Goal: Task Accomplishment & Management: Manage account settings

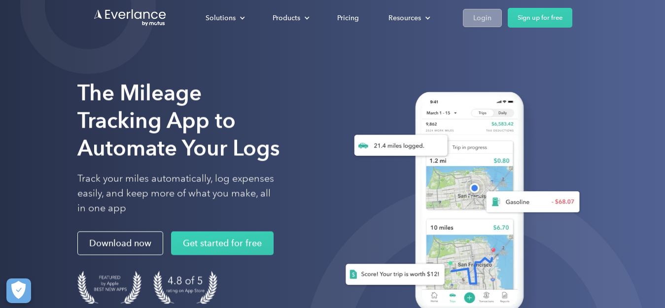
click at [479, 16] on div "Login" at bounding box center [482, 18] width 18 height 12
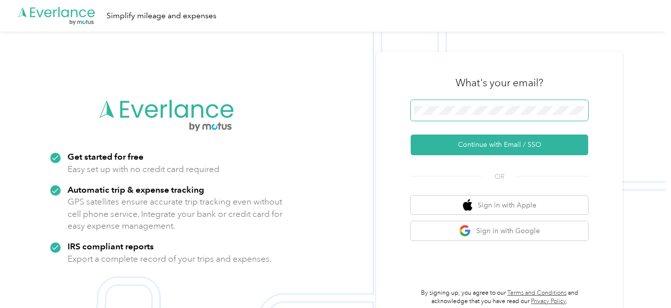
click at [506, 107] on span at bounding box center [500, 110] width 178 height 21
click at [488, 105] on span at bounding box center [500, 110] width 178 height 21
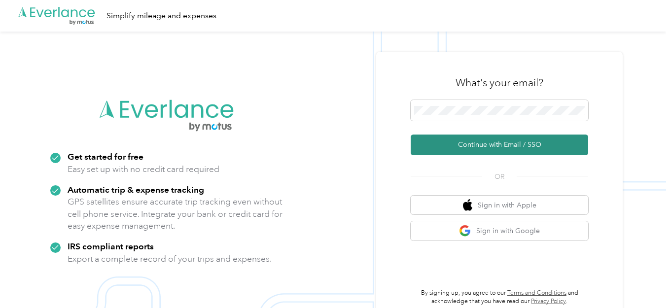
click at [493, 140] on button "Continue with Email / SSO" at bounding box center [500, 145] width 178 height 21
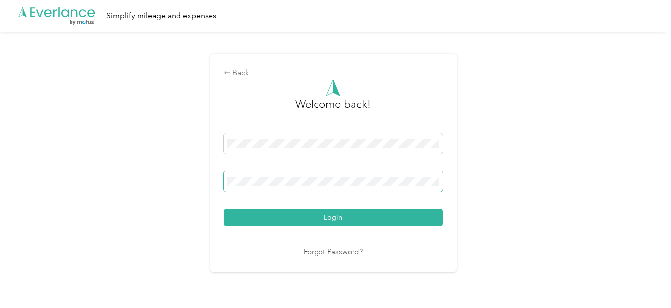
click at [224, 209] on button "Login" at bounding box center [333, 217] width 219 height 17
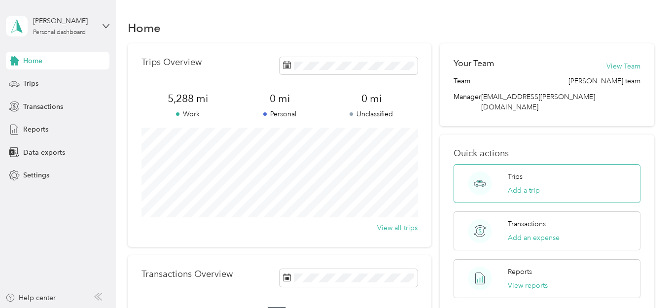
click at [476, 172] on circle at bounding box center [481, 184] width 24 height 24
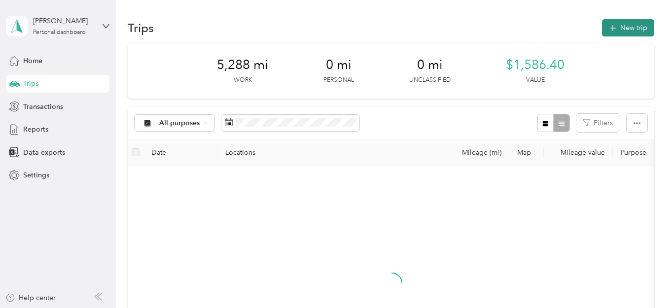
click at [636, 26] on button "New trip" at bounding box center [628, 27] width 52 height 17
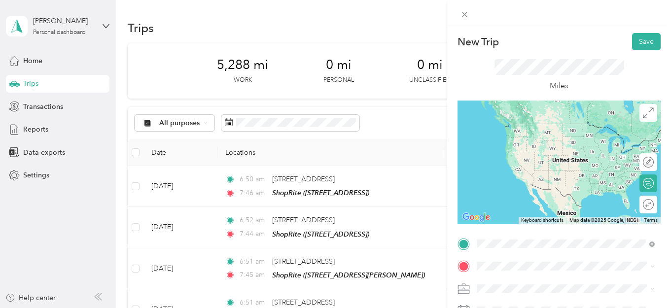
click at [554, 163] on span "1200 Chews Landing-Little Gloucester Road Clementon, New Jersey 08021, United S…" at bounding box center [545, 161] width 99 height 9
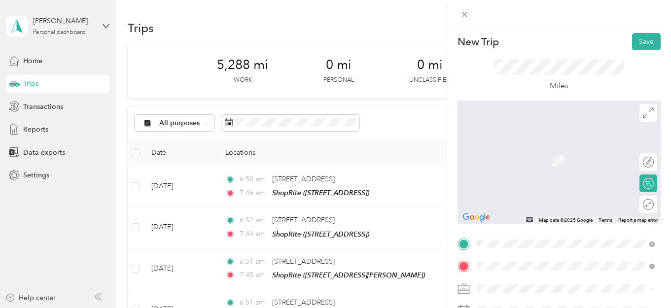
click at [556, 163] on span "201 William Dalton Dr, 080281458, Glassboro, NJ, USA" at bounding box center [554, 164] width 117 height 8
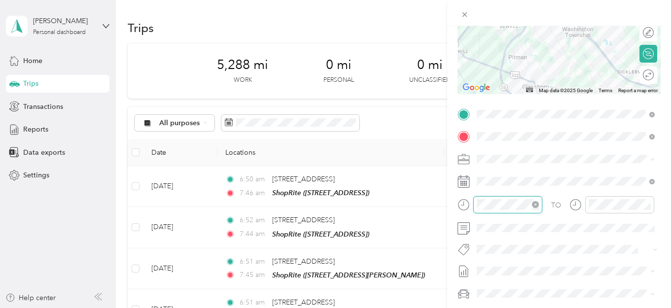
scroll to position [40, 0]
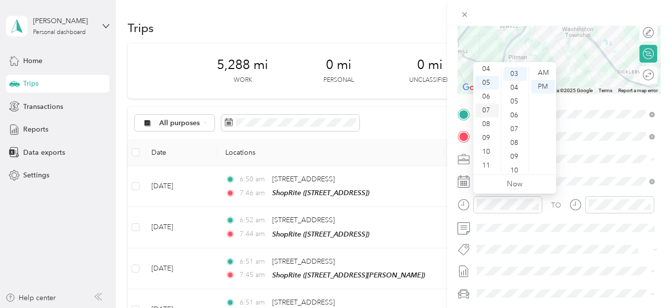
click at [489, 110] on div "07" at bounding box center [487, 111] width 24 height 14
click at [544, 68] on div "AM" at bounding box center [543, 73] width 24 height 14
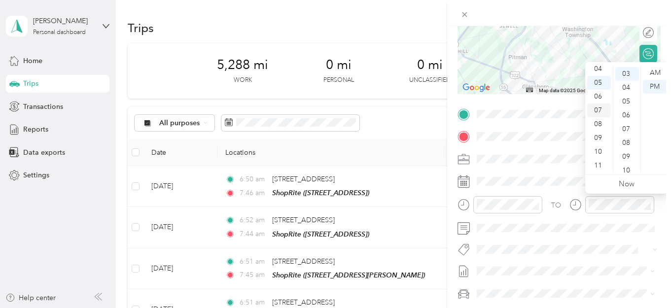
click at [597, 109] on div "07" at bounding box center [599, 111] width 24 height 14
click at [623, 72] on div "30" at bounding box center [627, 75] width 24 height 14
click at [656, 73] on div "AM" at bounding box center [655, 73] width 24 height 14
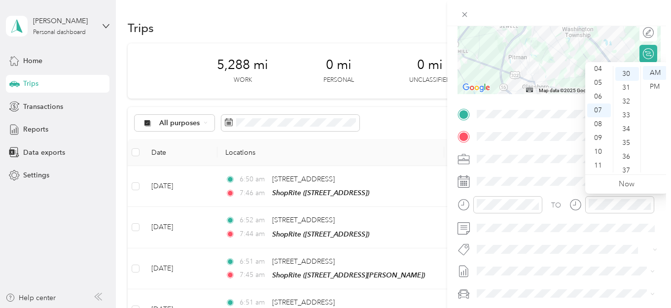
click at [660, 221] on form "New Trip Save This trip cannot be edited because it is either under review, app…" at bounding box center [559, 123] width 224 height 441
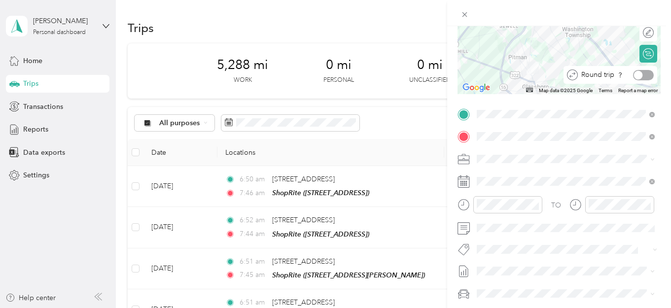
click at [648, 74] on div at bounding box center [643, 75] width 21 height 10
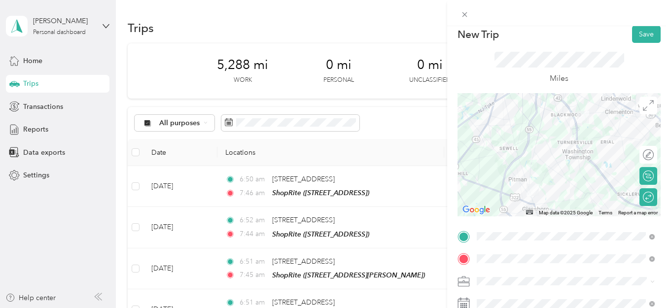
scroll to position [0, 0]
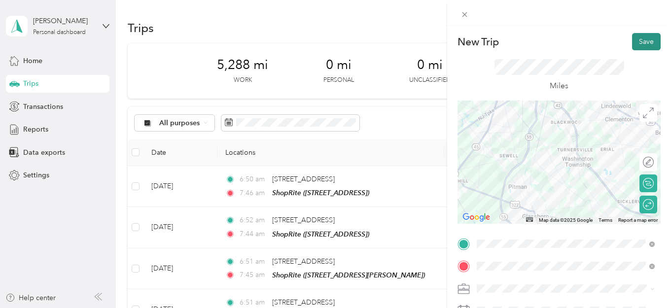
click at [644, 41] on button "Save" at bounding box center [646, 41] width 29 height 17
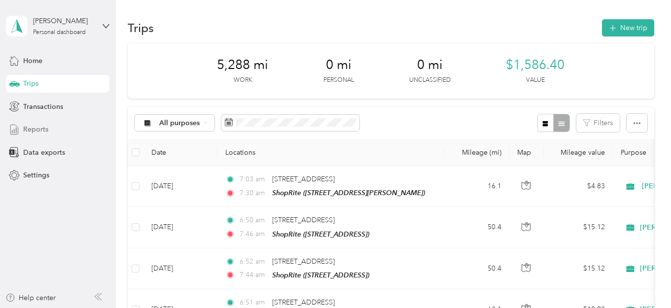
click at [38, 129] on span "Reports" at bounding box center [35, 129] width 25 height 10
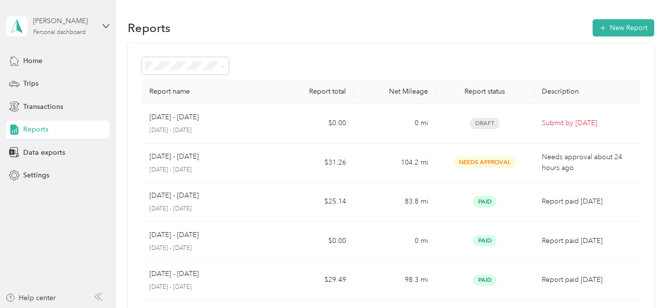
click at [83, 28] on div "William Kurdyla Personal dashboard" at bounding box center [64, 26] width 62 height 20
click at [84, 81] on div "Log out" at bounding box center [138, 80] width 250 height 17
